Goal: Navigation & Orientation: Find specific page/section

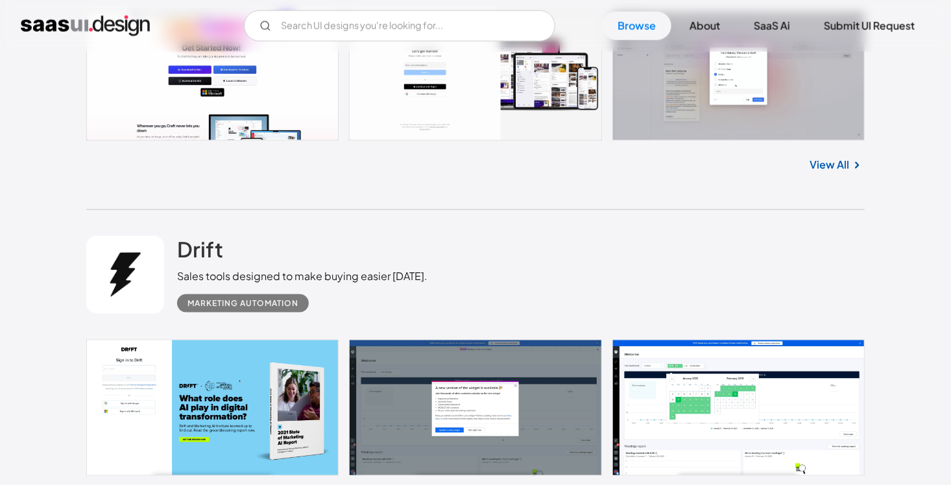
scroll to position [779, 0]
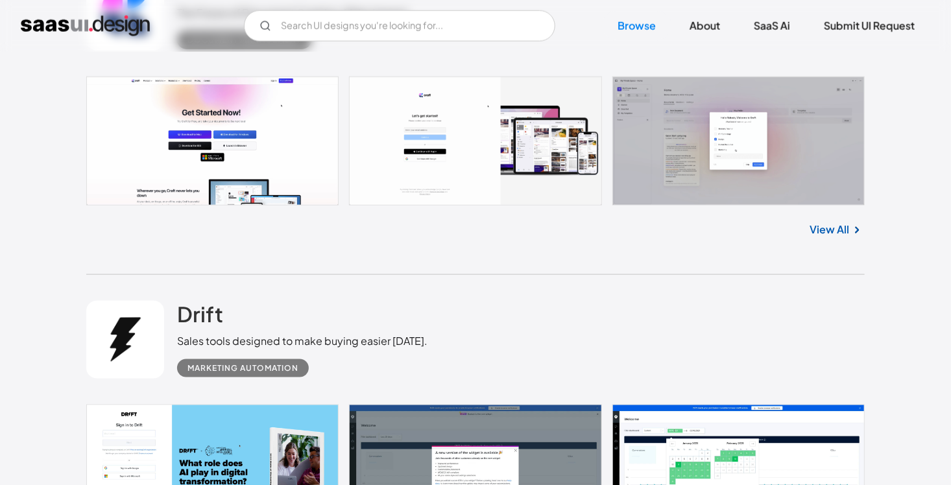
click at [761, 131] on link at bounding box center [475, 141] width 779 height 129
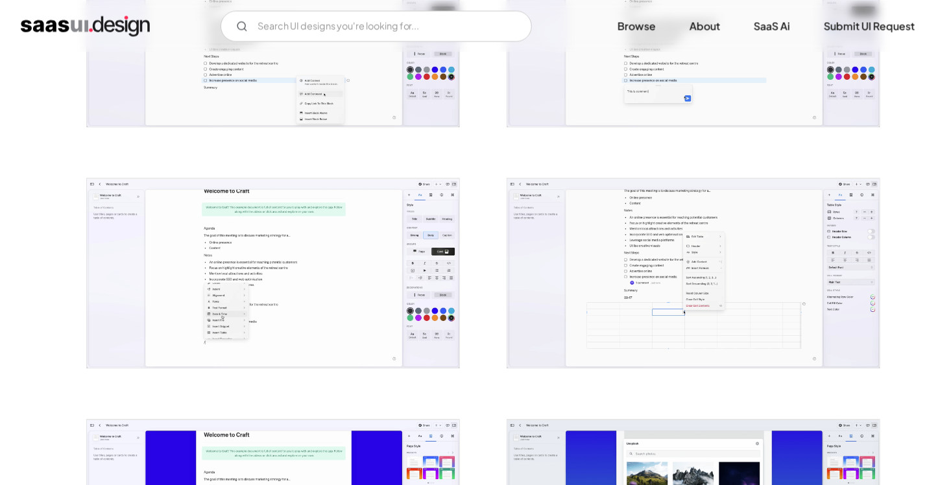
scroll to position [1427, 0]
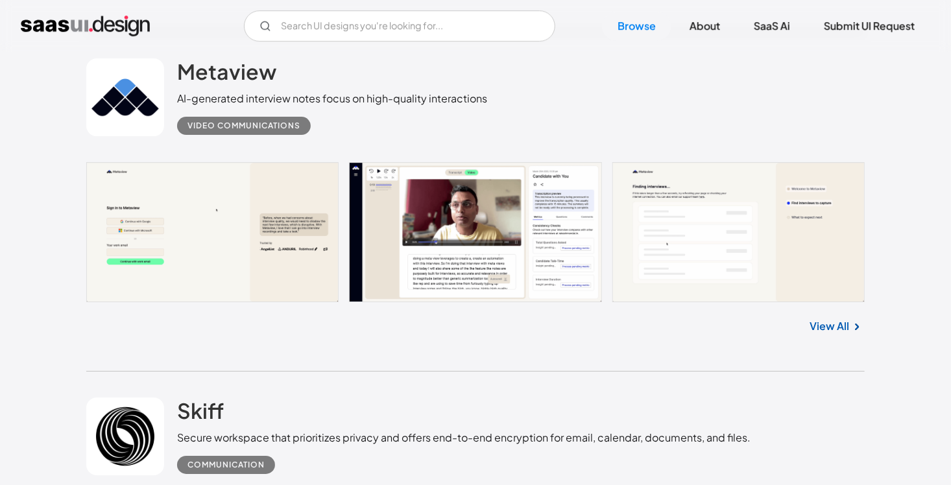
scroll to position [2076, 0]
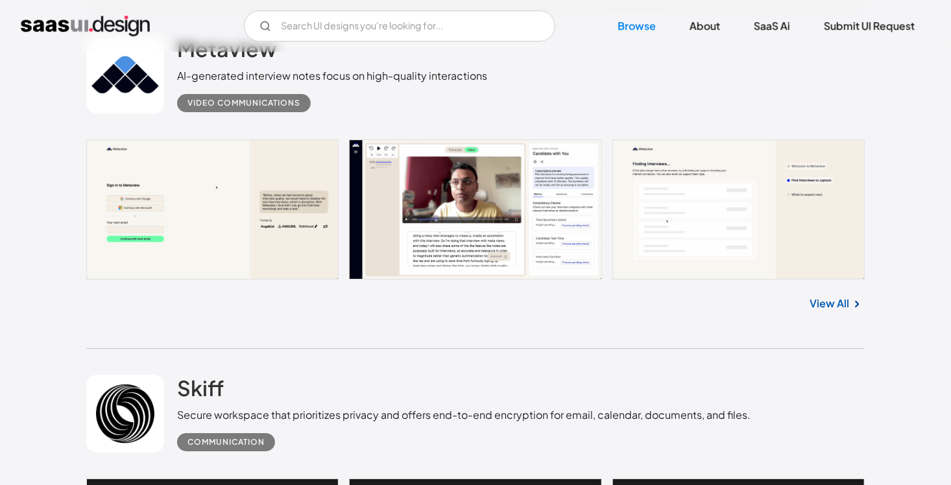
click at [234, 201] on link at bounding box center [475, 209] width 779 height 140
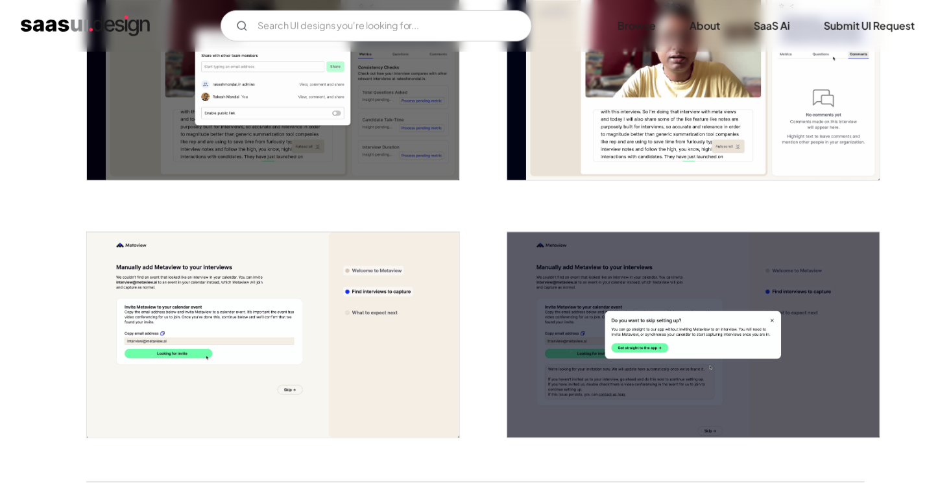
scroll to position [2985, 0]
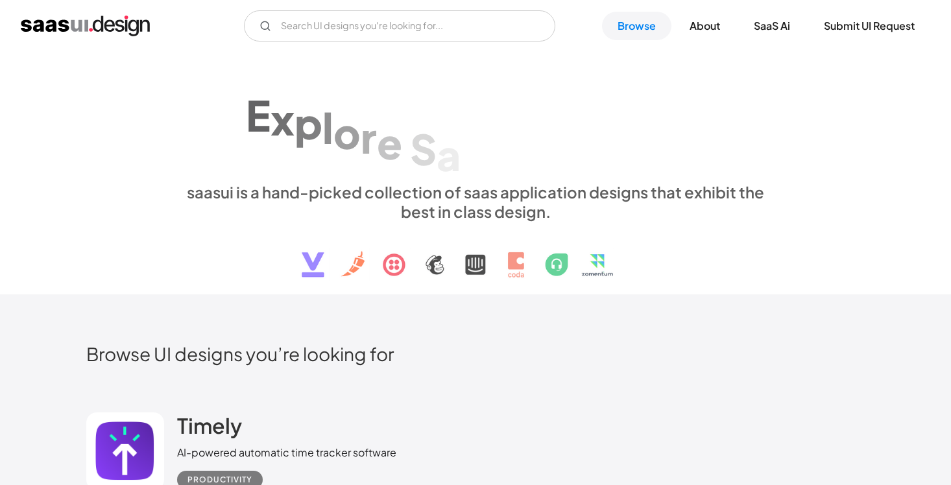
scroll to position [2078, 0]
